Goal: Information Seeking & Learning: Find specific fact

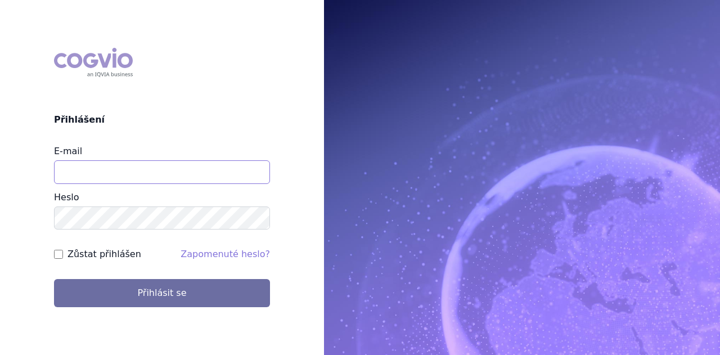
click at [113, 173] on input "E-mail" at bounding box center [162, 172] width 216 height 24
type input "michaela.x.tauchmanova@gsk.com"
click at [54, 279] on button "Přihlásit se" at bounding box center [162, 293] width 216 height 28
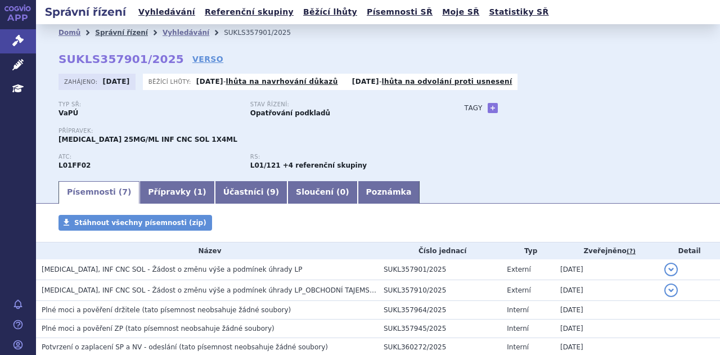
click at [116, 32] on link "Správní řízení" at bounding box center [121, 33] width 53 height 8
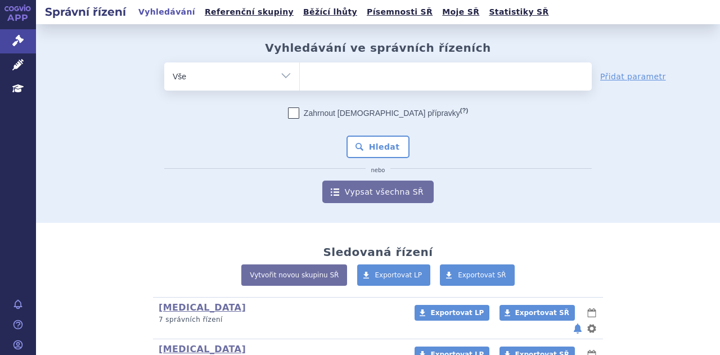
click at [343, 74] on ul at bounding box center [446, 74] width 292 height 24
click at [300, 74] on select at bounding box center [299, 76] width 1 height 28
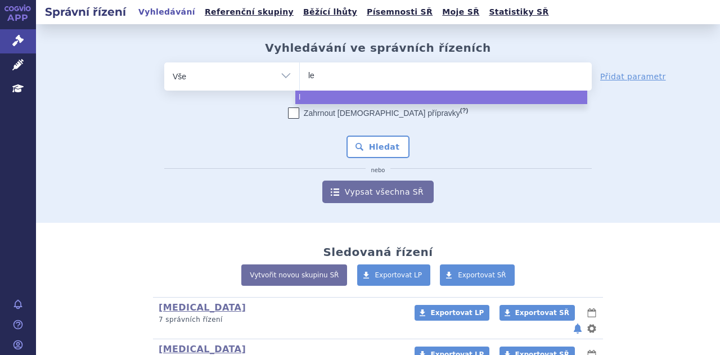
type input "len"
type input "lenvi"
type input "[MEDICAL_DATA]"
select select "[MEDICAL_DATA]"
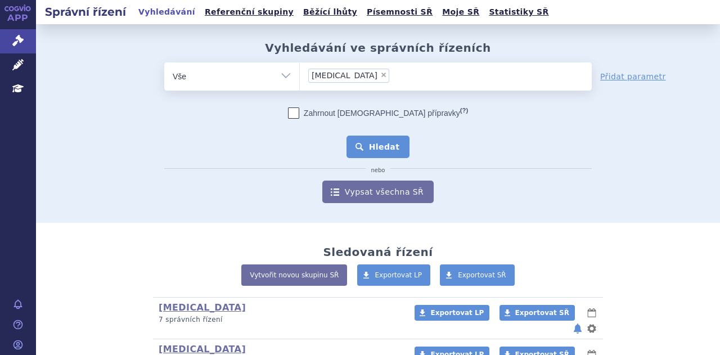
click at [370, 154] on button "Hledat" at bounding box center [379, 147] width 64 height 23
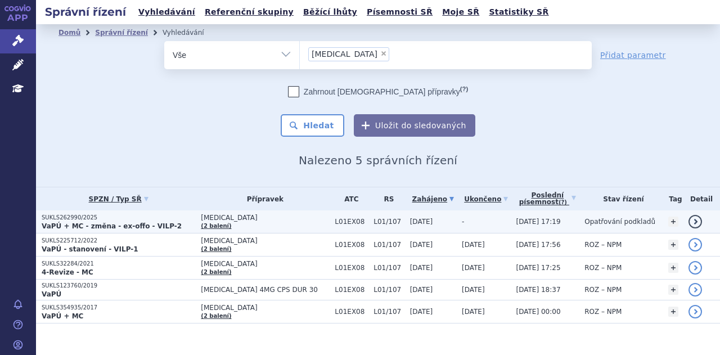
click at [252, 228] on td "[MEDICAL_DATA] (2 balení)" at bounding box center [262, 221] width 134 height 23
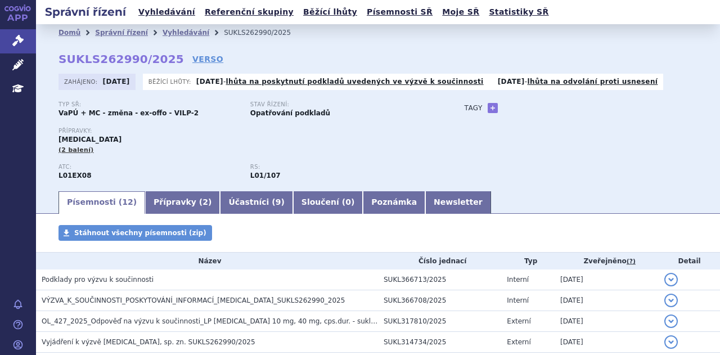
scroll to position [110, 0]
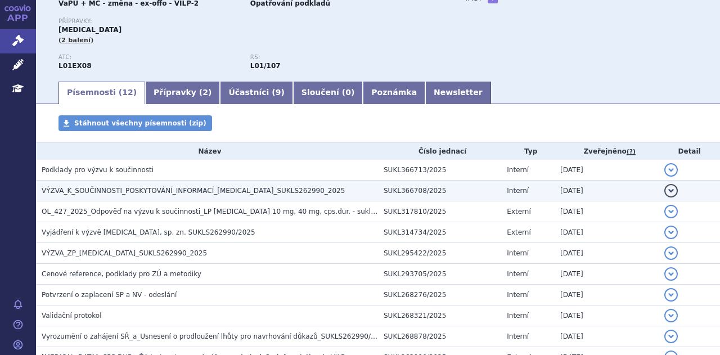
click at [218, 195] on span "VÝZVA_K_SOUČINNOSTI_POSKYTOVÁNÍ_INFORMACÍ_[MEDICAL_DATA]_SUKLS262990_2025" at bounding box center [193, 191] width 303 height 8
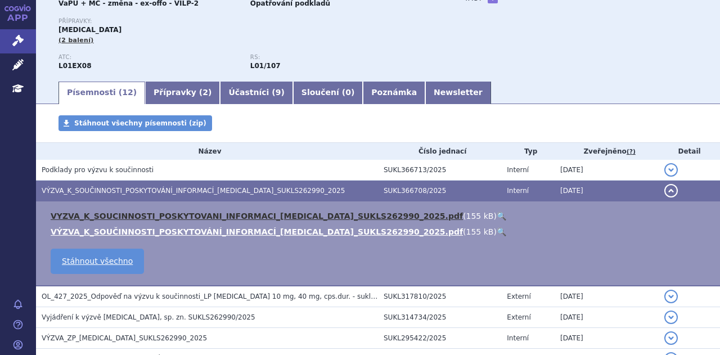
click at [222, 220] on link "VYZVA_K_SOUCINNOSTI_POSKYTOVANI_INFORMACI_[MEDICAL_DATA]_SUKLS262990_2025.pdf" at bounding box center [257, 216] width 412 height 9
